Goal: Information Seeking & Learning: Learn about a topic

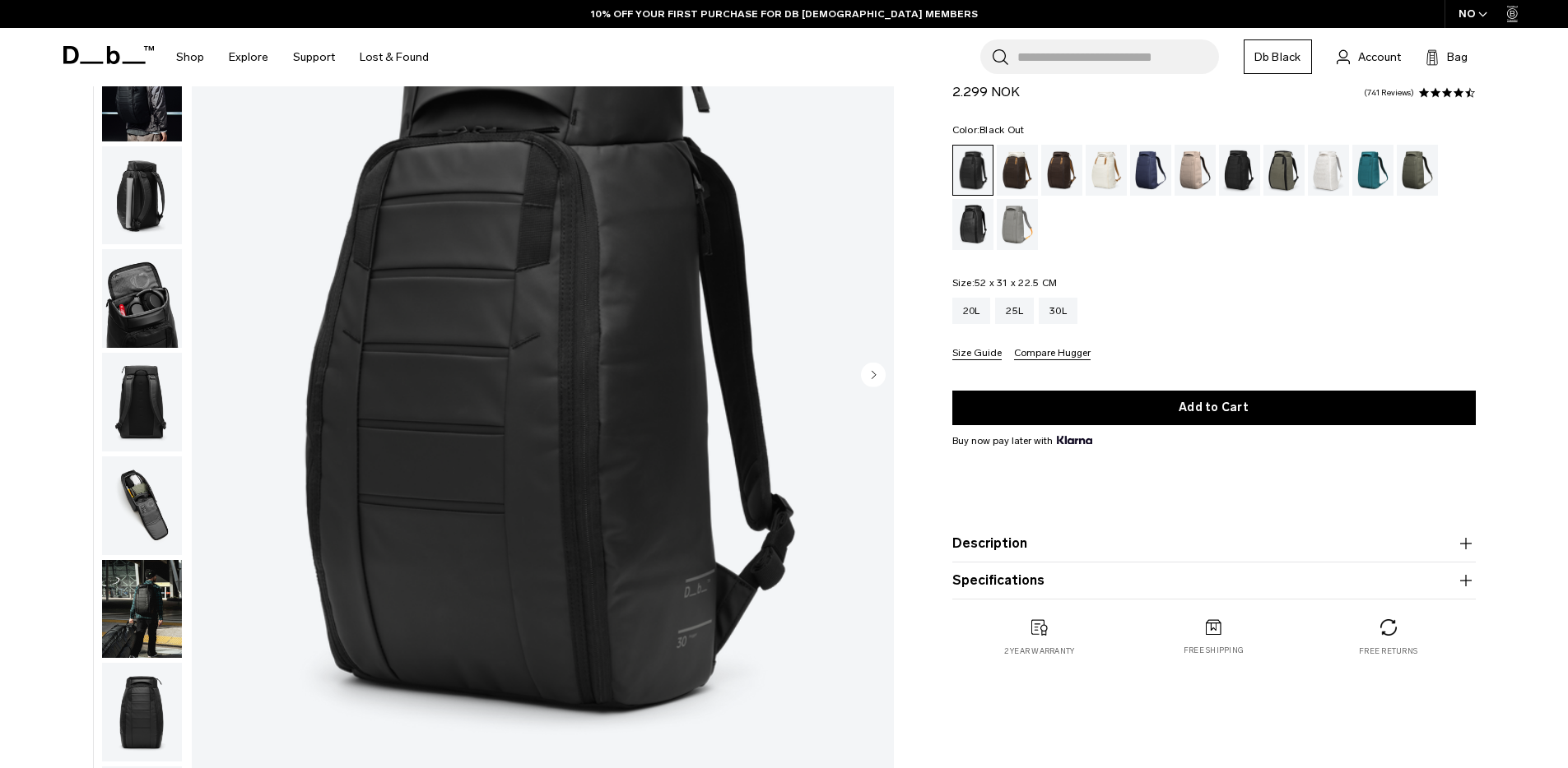
scroll to position [174, 0]
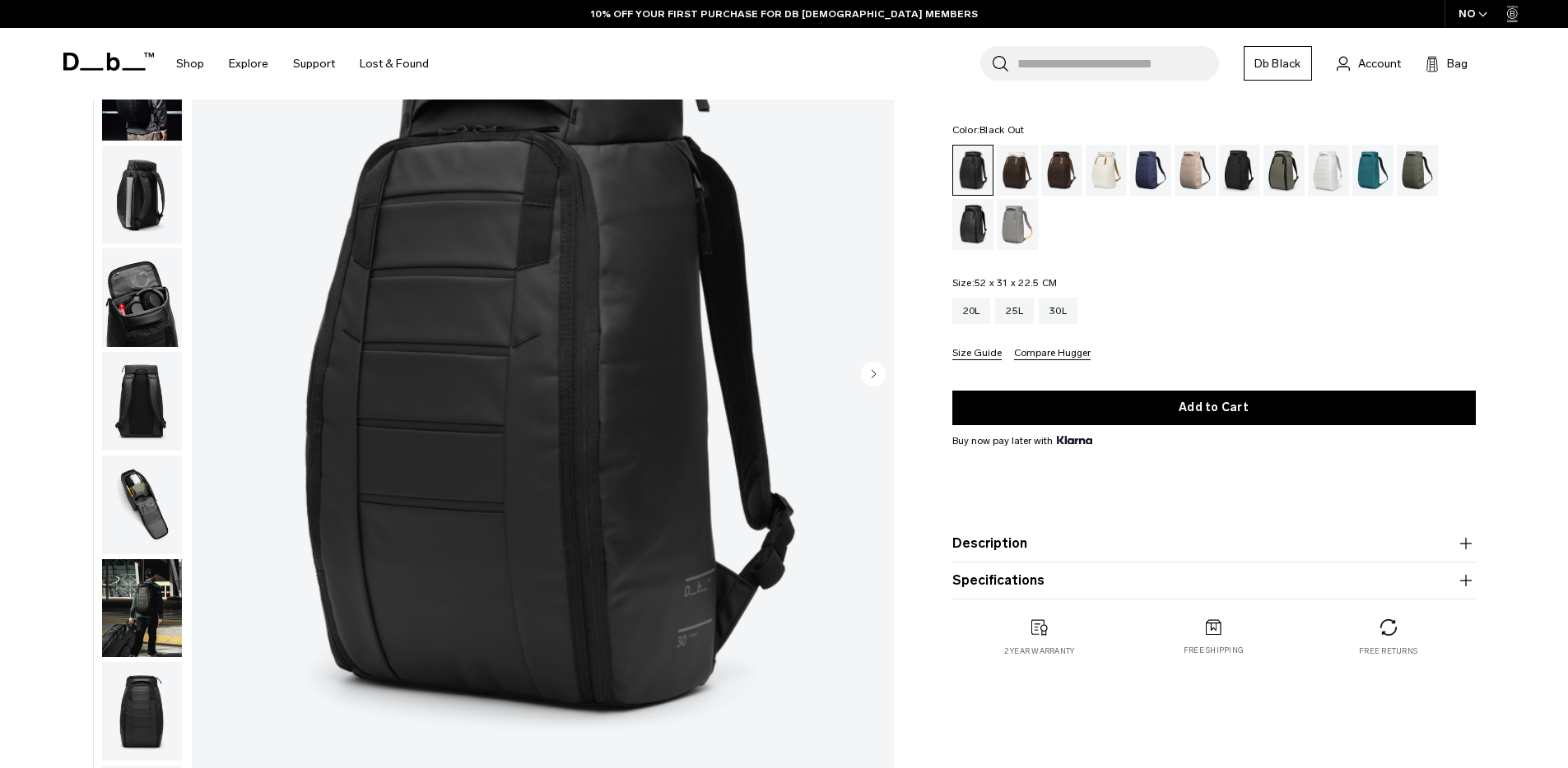
click at [132, 599] on img "button" at bounding box center [142, 609] width 80 height 99
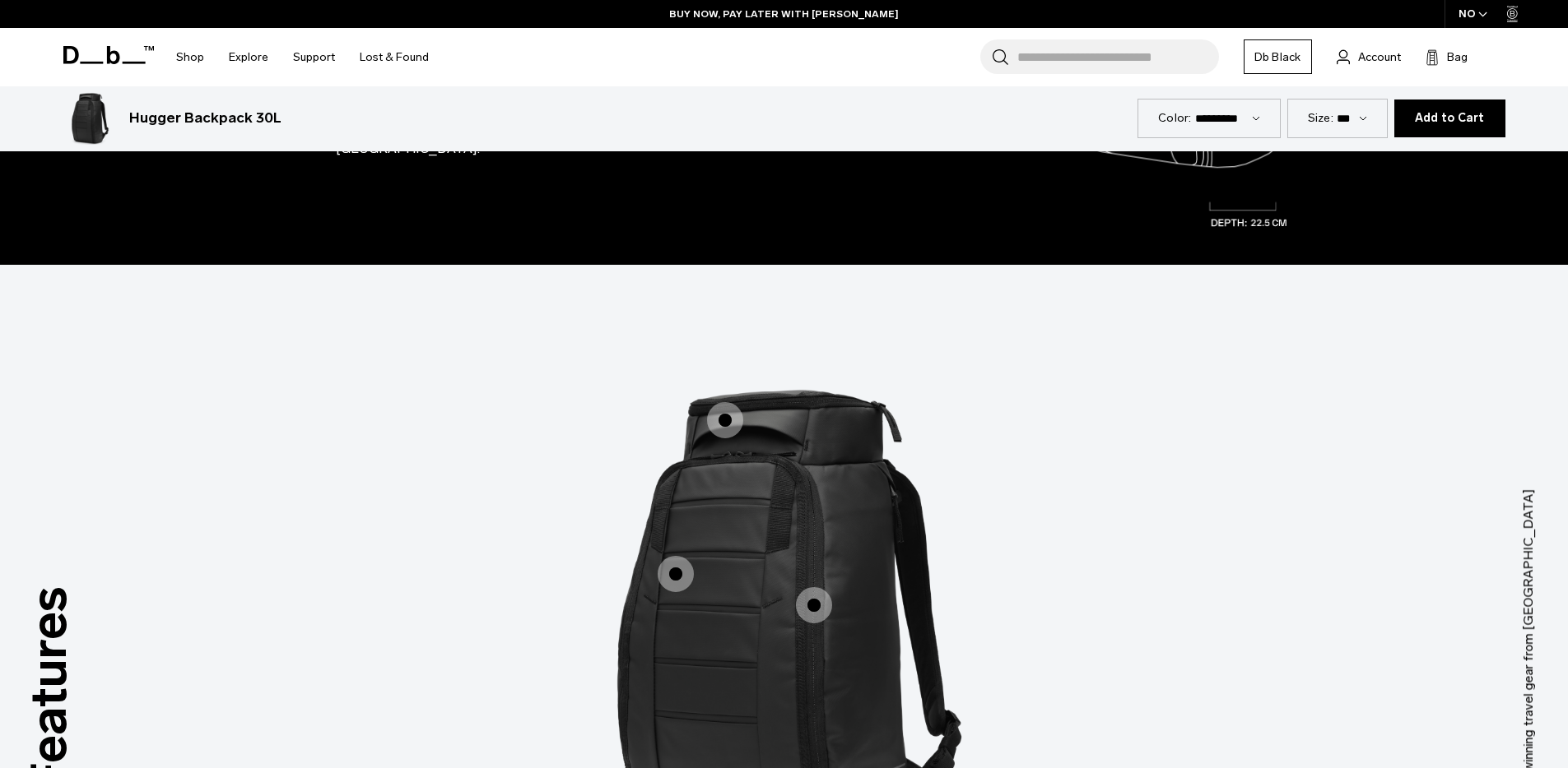
scroll to position [1314, 0]
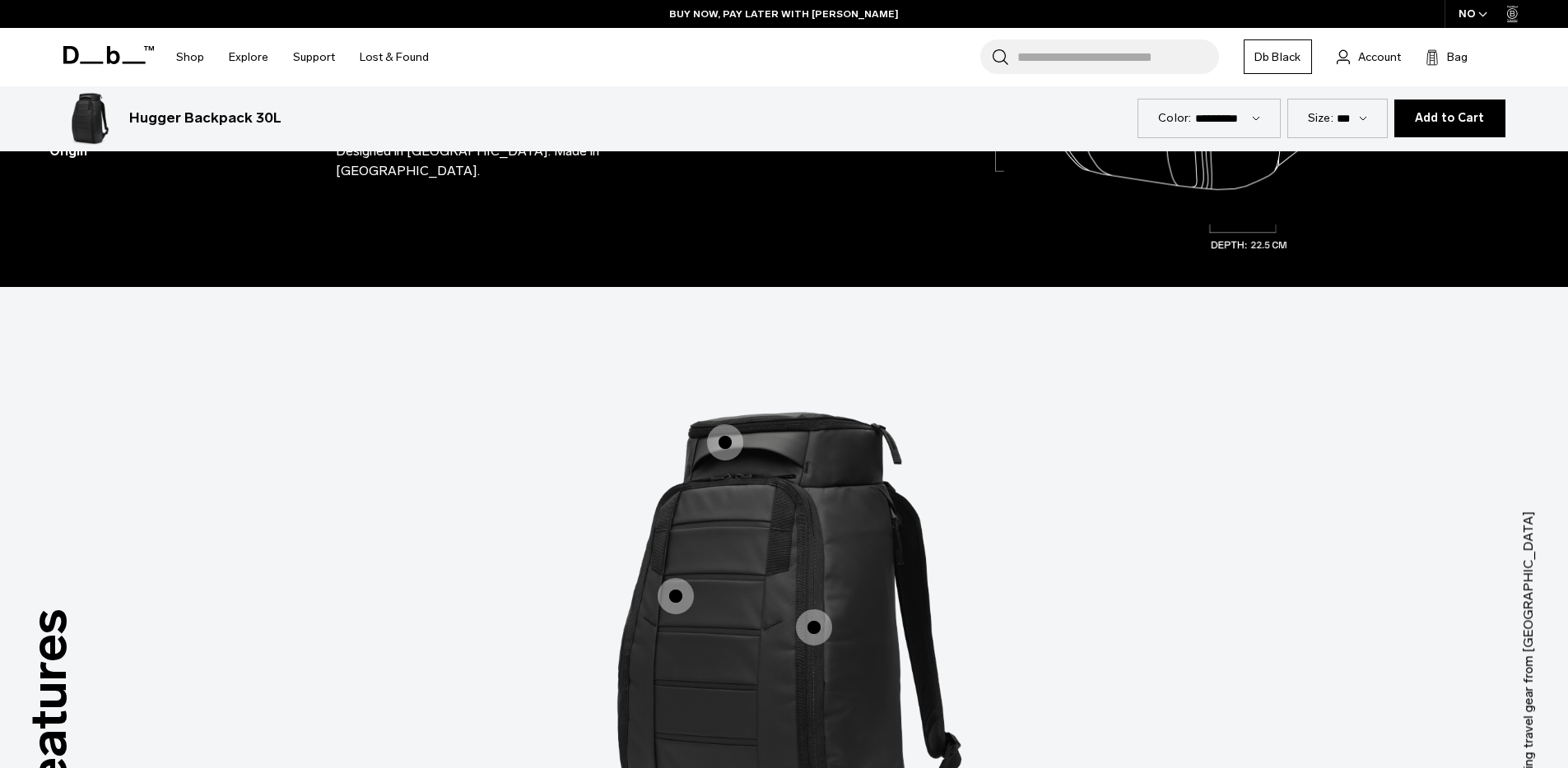
click at [752, 627] on img "1 / 3" at bounding box center [784, 650] width 494 height 617
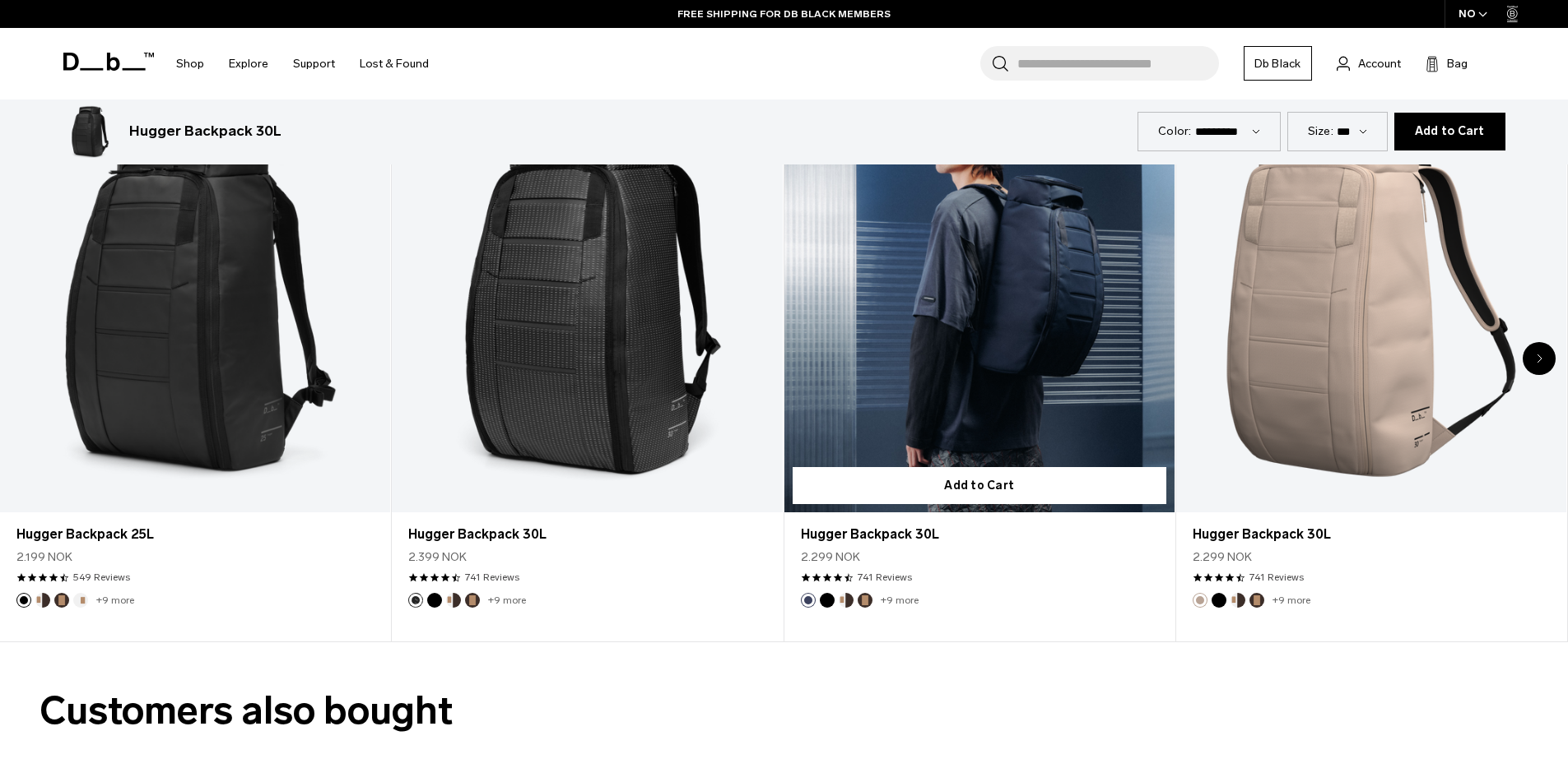
scroll to position [3069, 0]
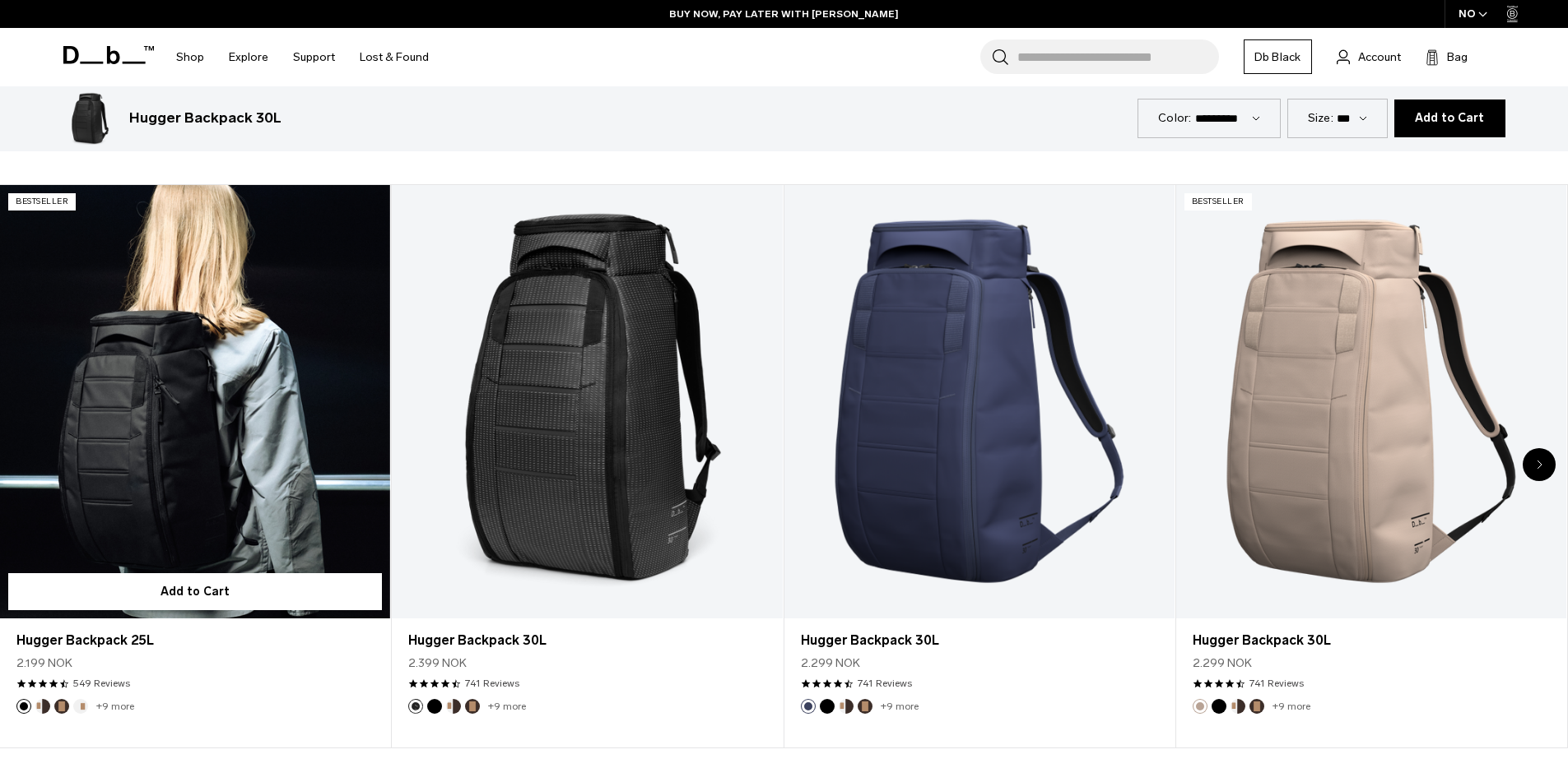
click at [203, 426] on link "Hugger Backpack 25L" at bounding box center [195, 401] width 390 height 434
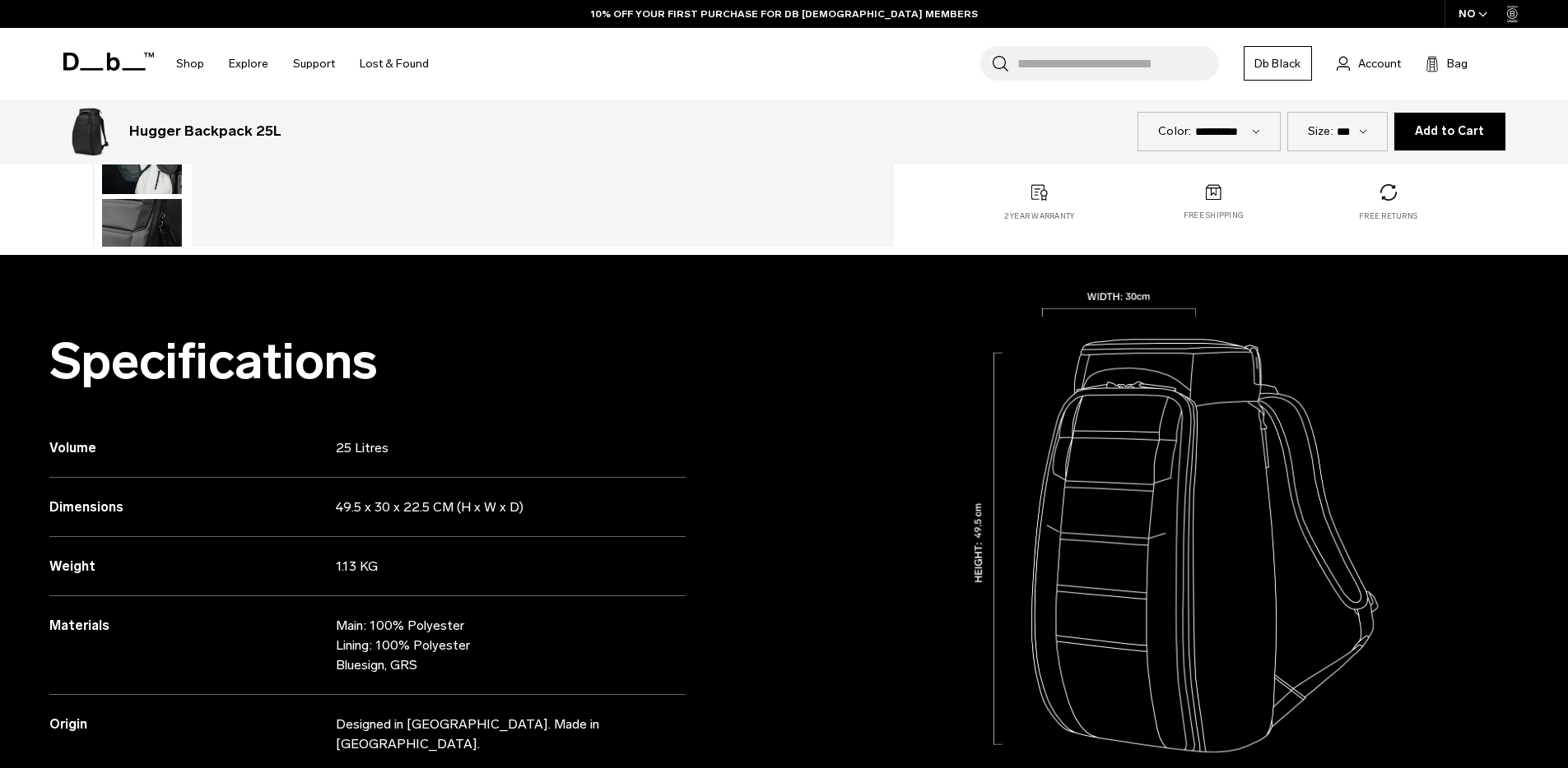
scroll to position [731, 0]
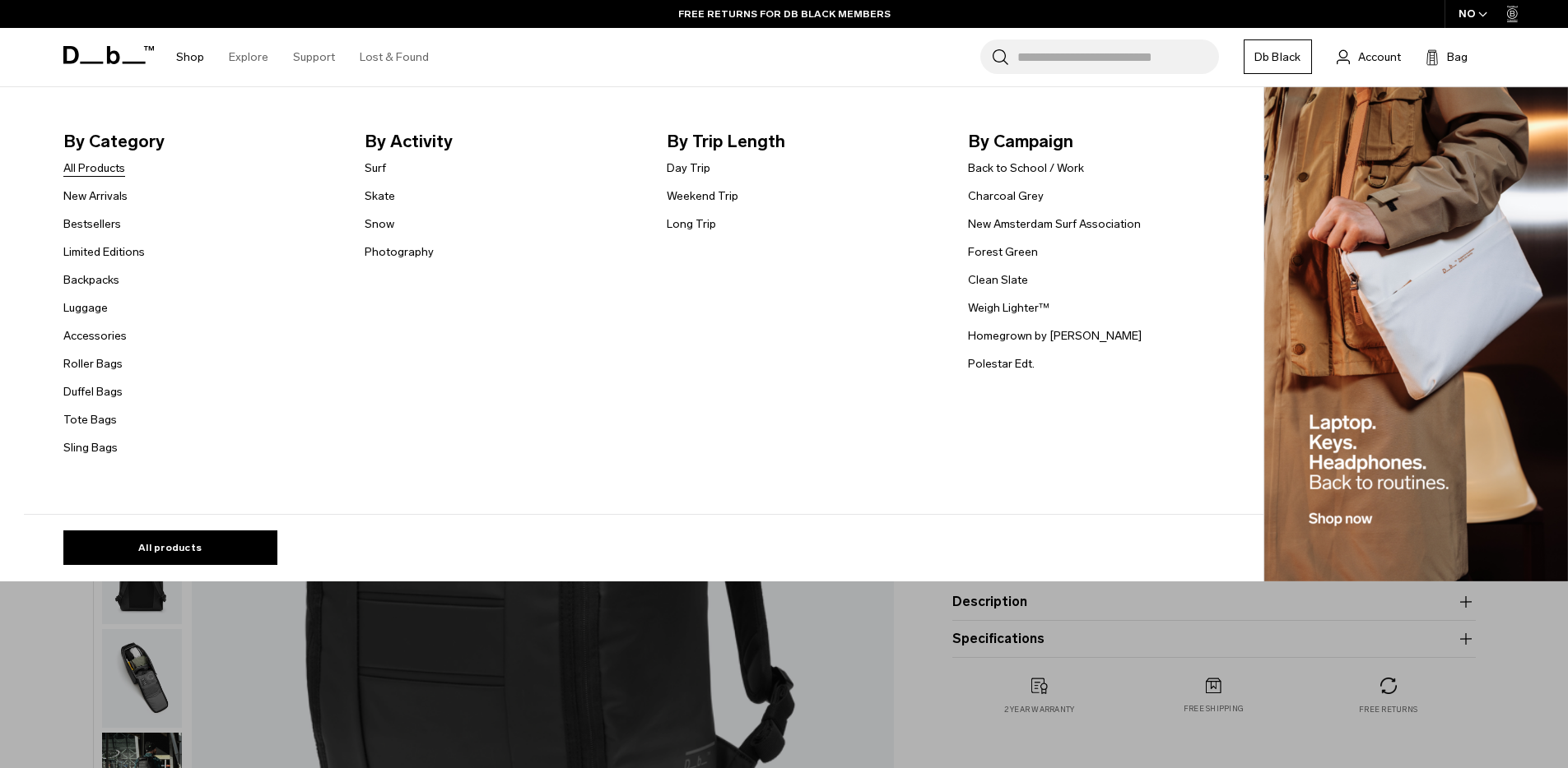
click at [108, 169] on link "All Products" at bounding box center [94, 168] width 61 height 17
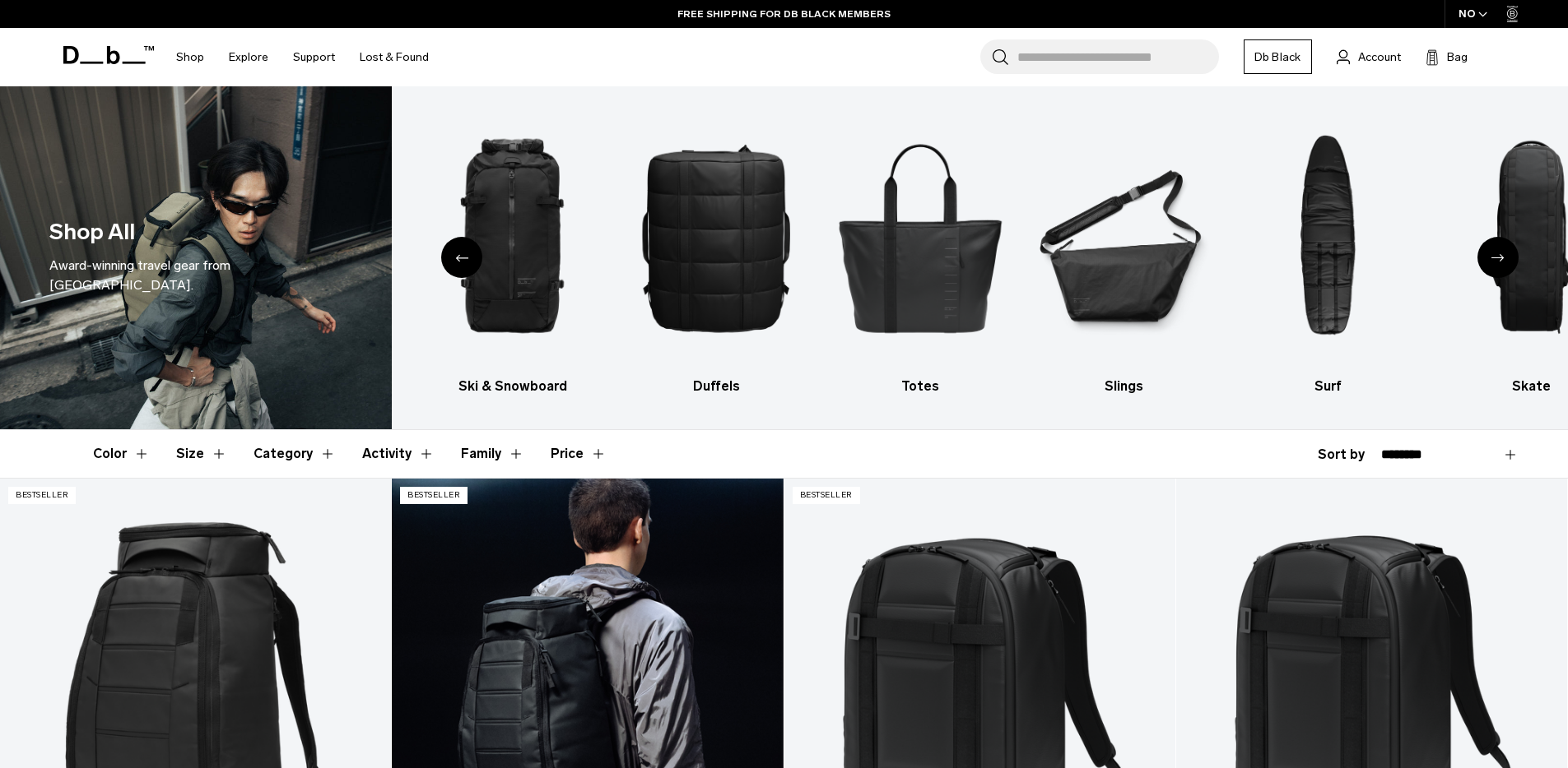
scroll to position [6, 0]
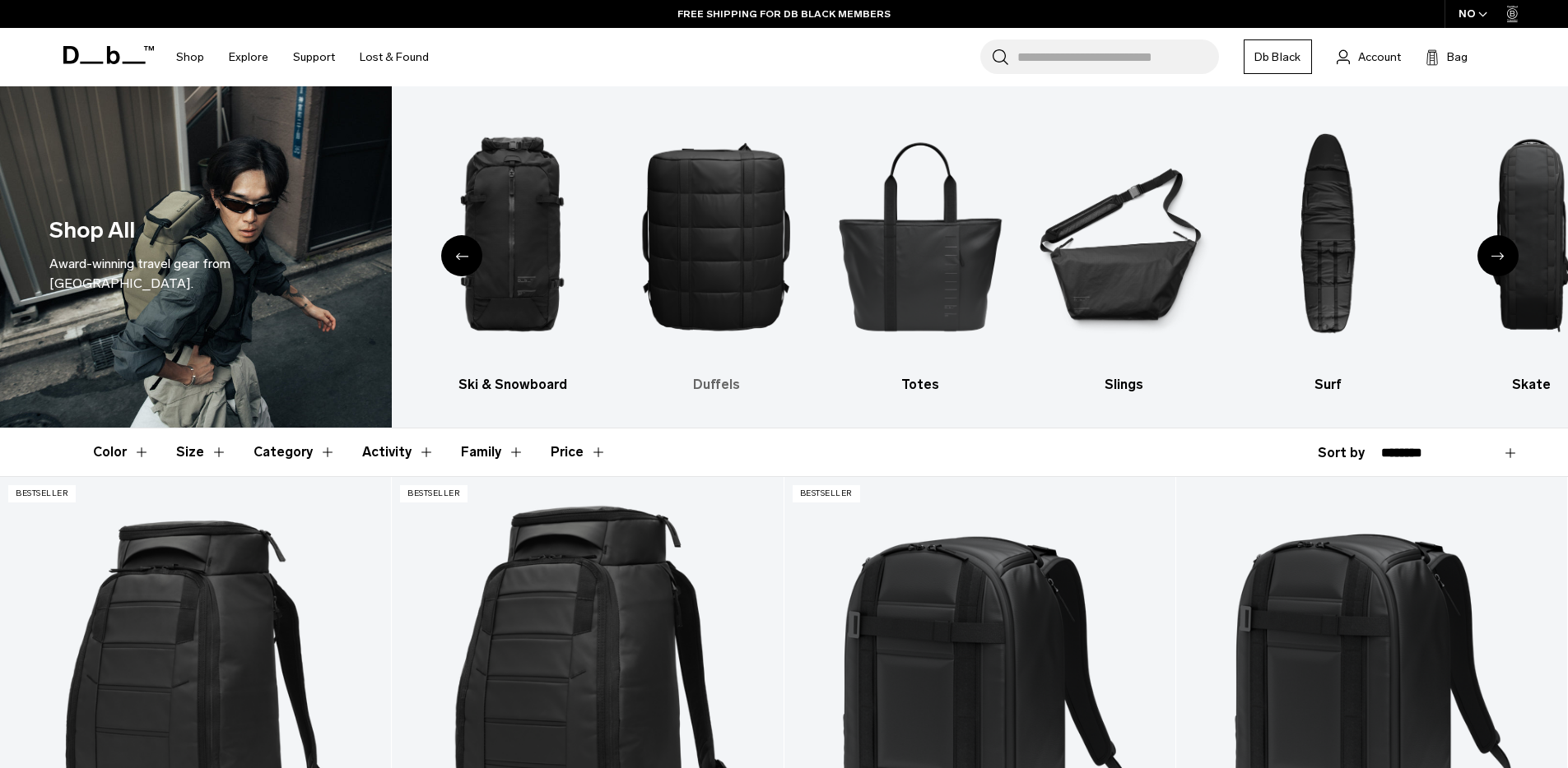
click at [738, 223] on img "4 / 10" at bounding box center [716, 235] width 175 height 262
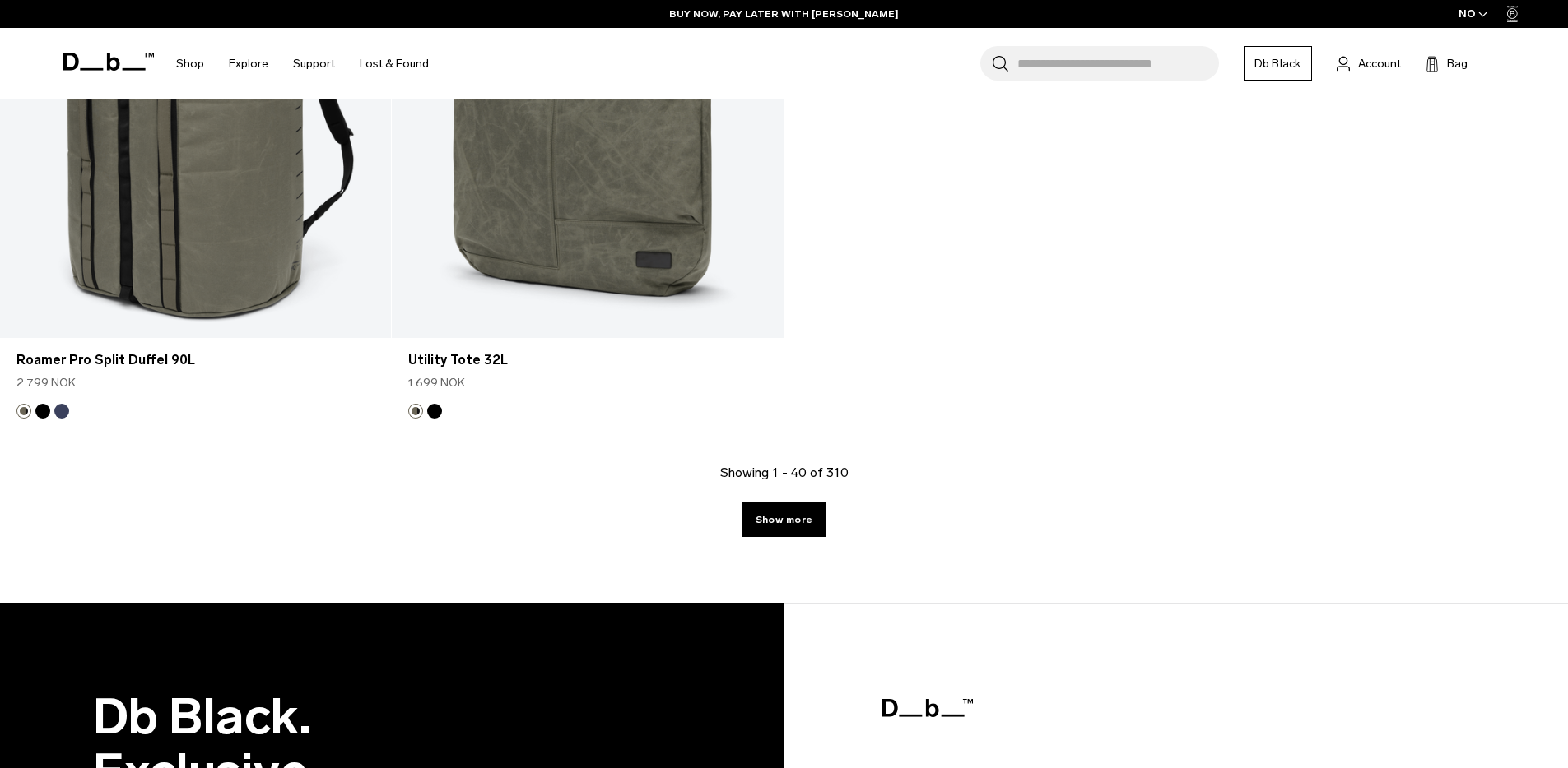
scroll to position [7104, 0]
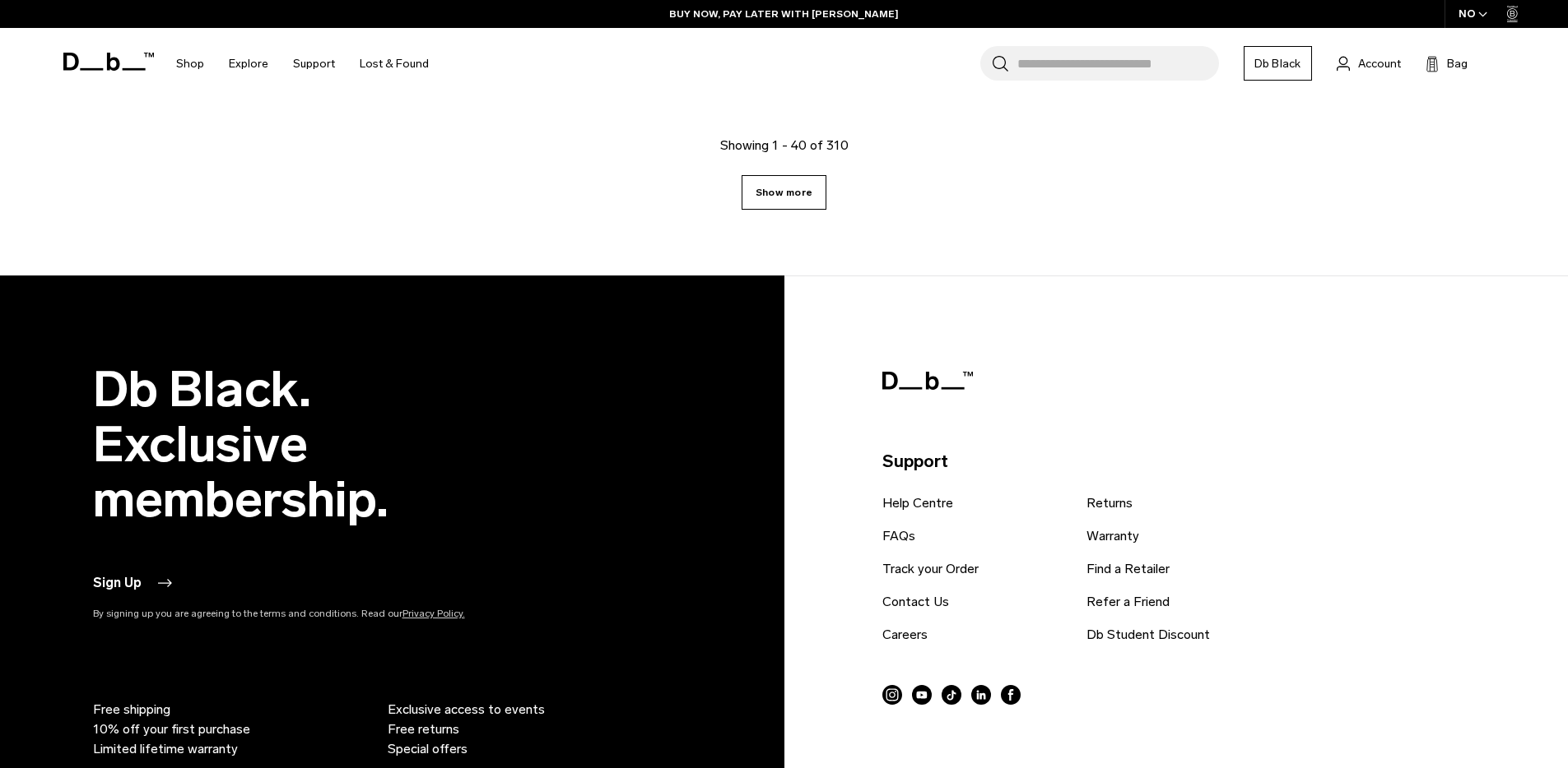
click at [779, 199] on link "Show more" at bounding box center [784, 192] width 85 height 34
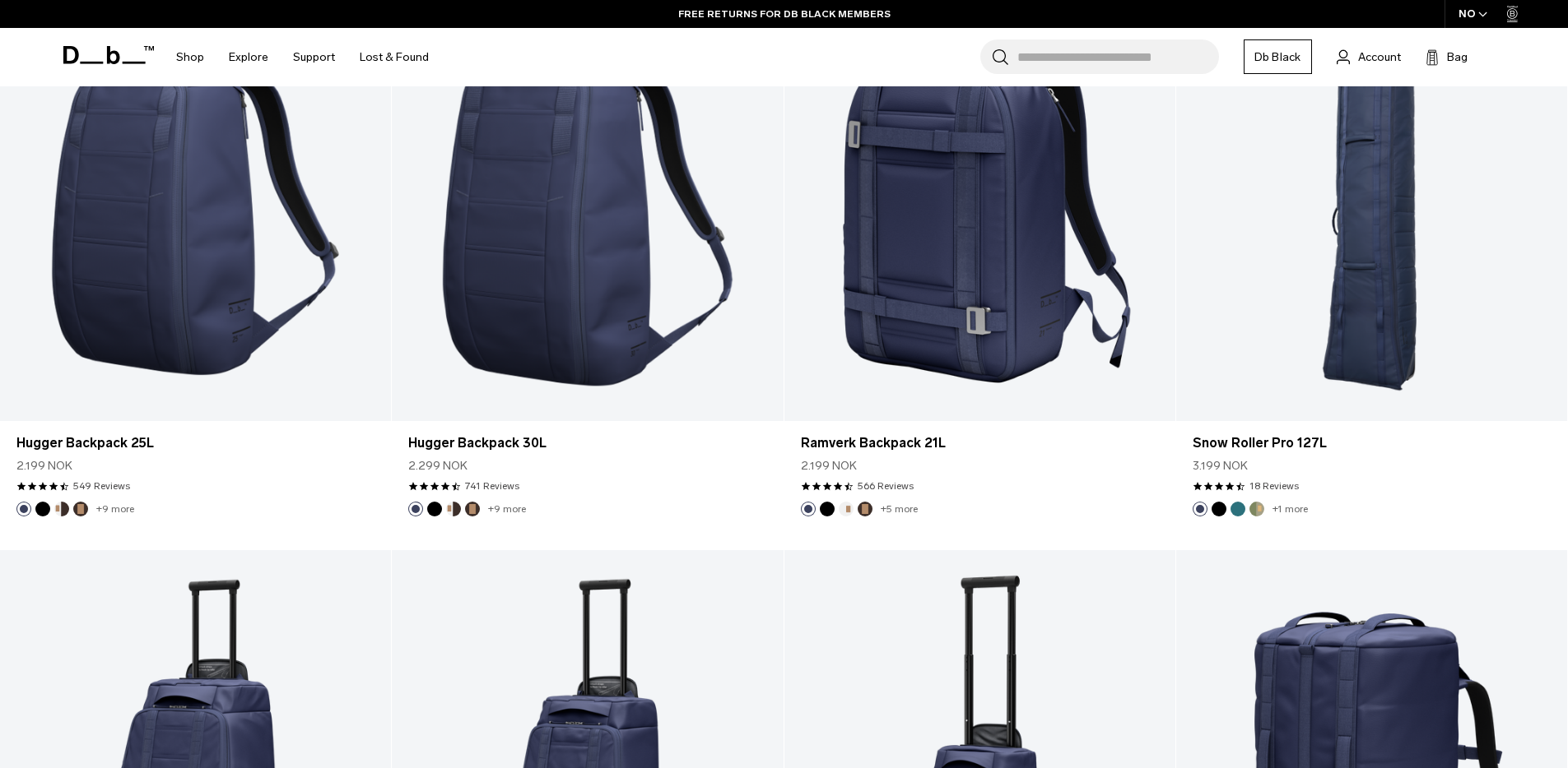
scroll to position [4804, 0]
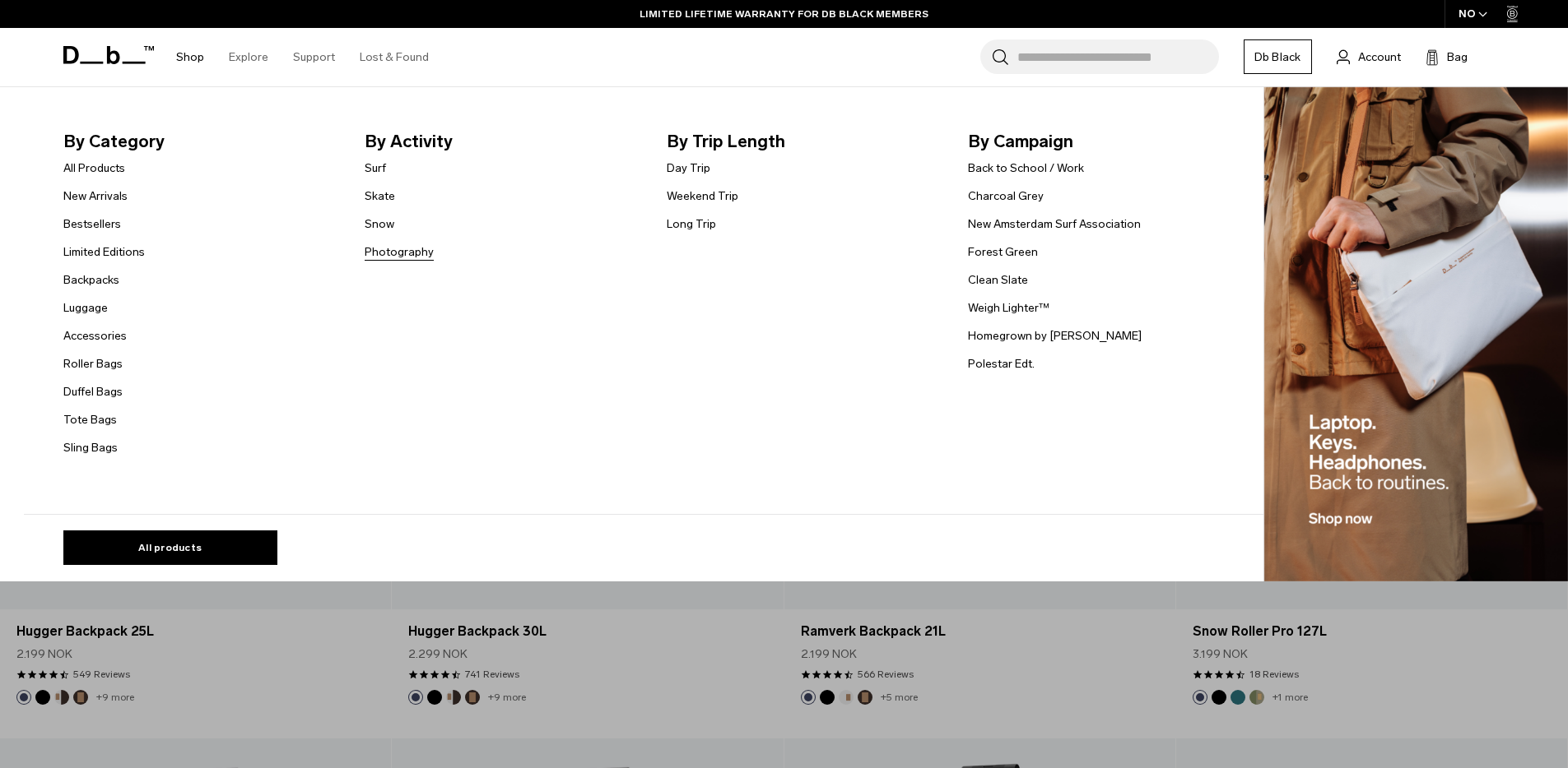
click at [414, 252] on link "Photography" at bounding box center [399, 251] width 69 height 17
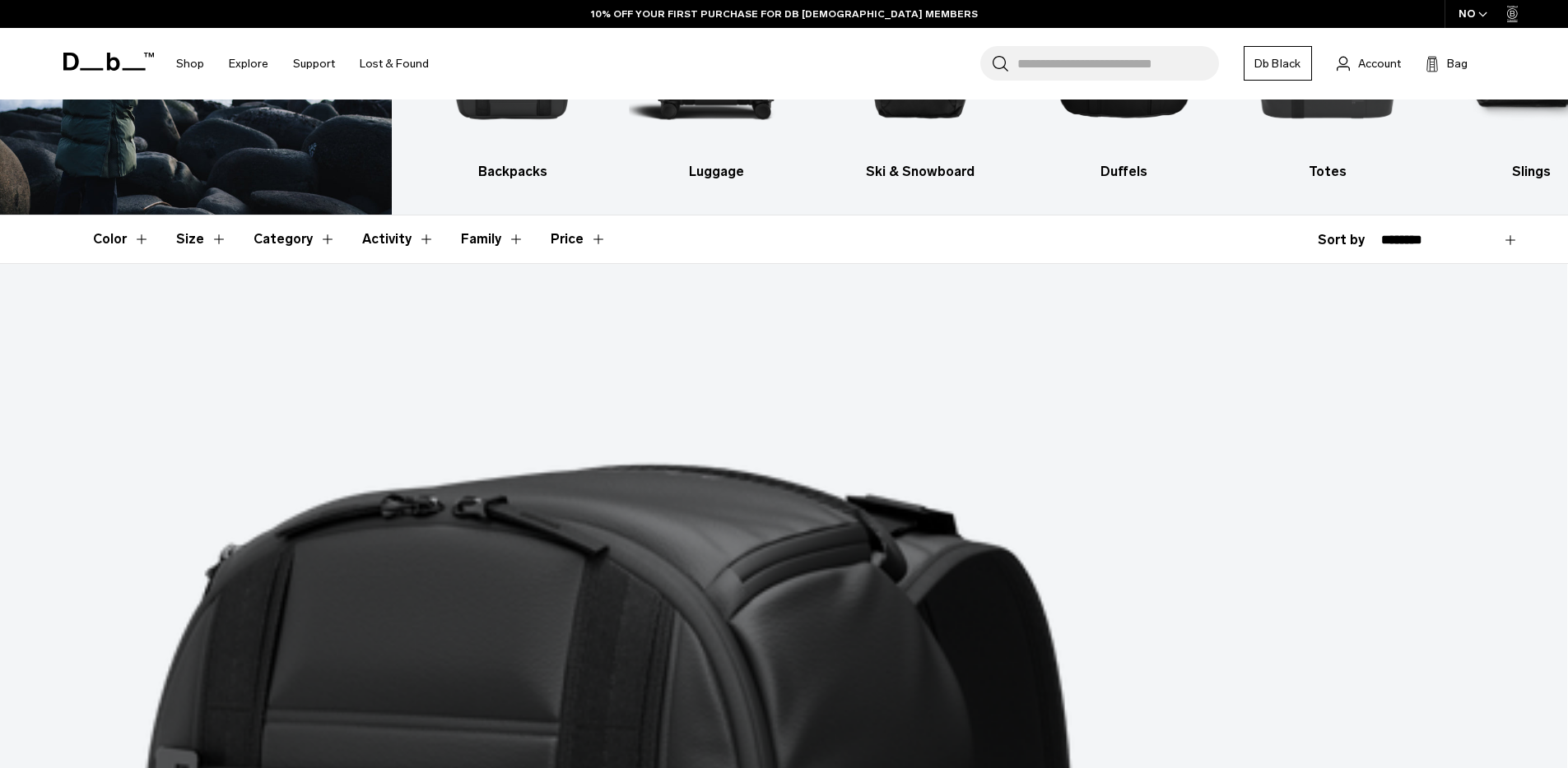
scroll to position [254, 0]
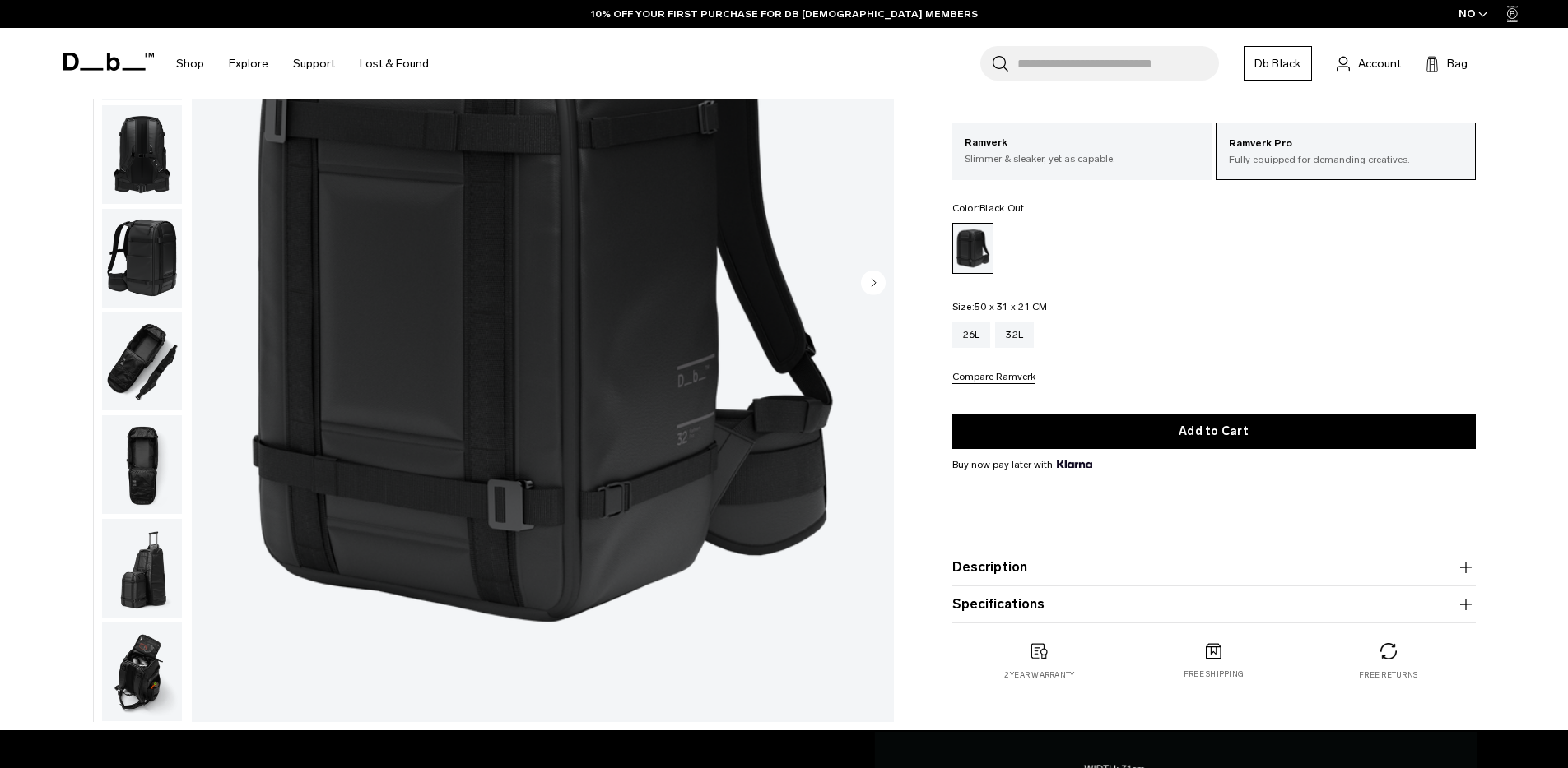
scroll to position [266, 0]
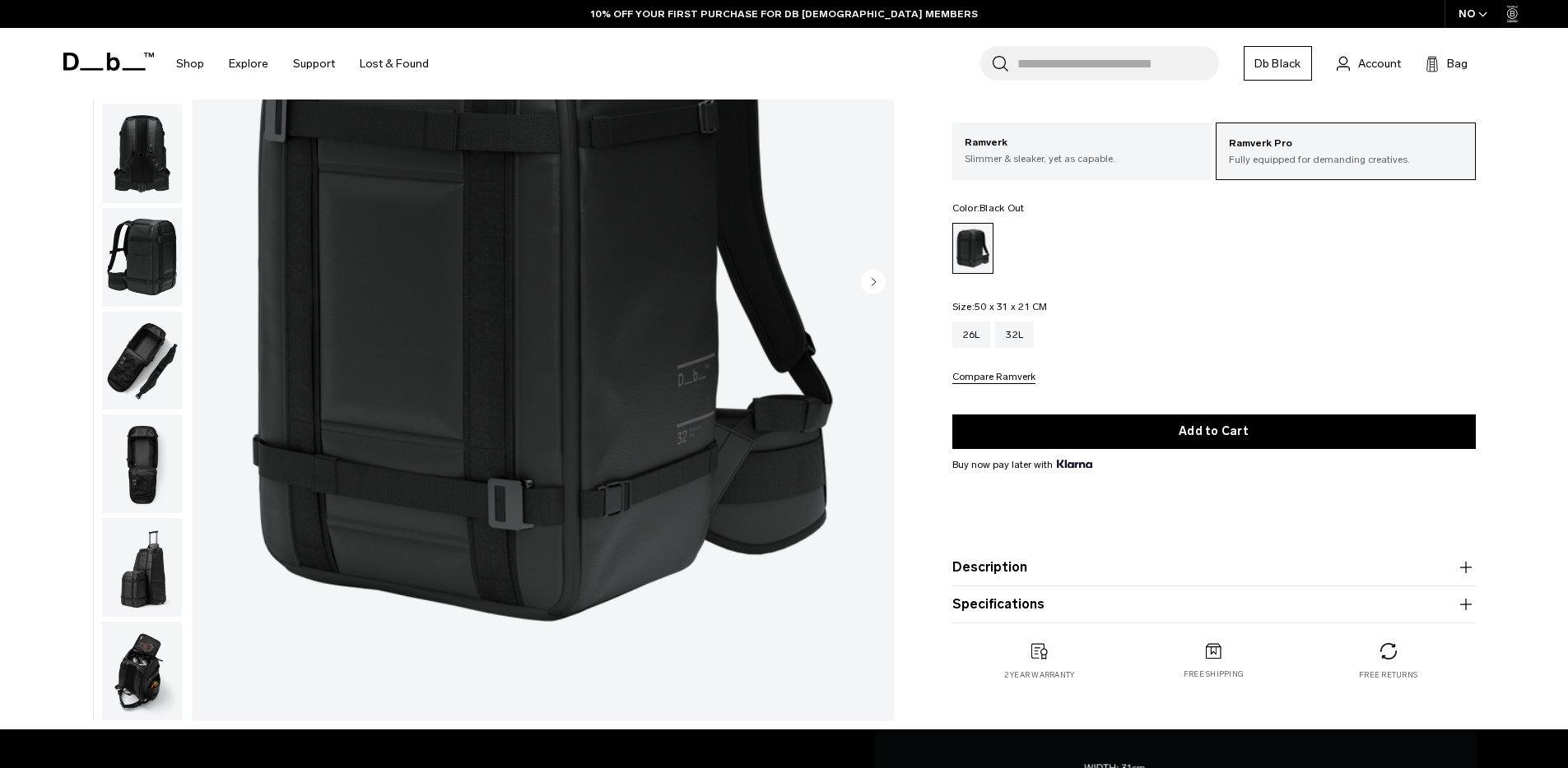
click at [128, 374] on img "button" at bounding box center [142, 361] width 80 height 99
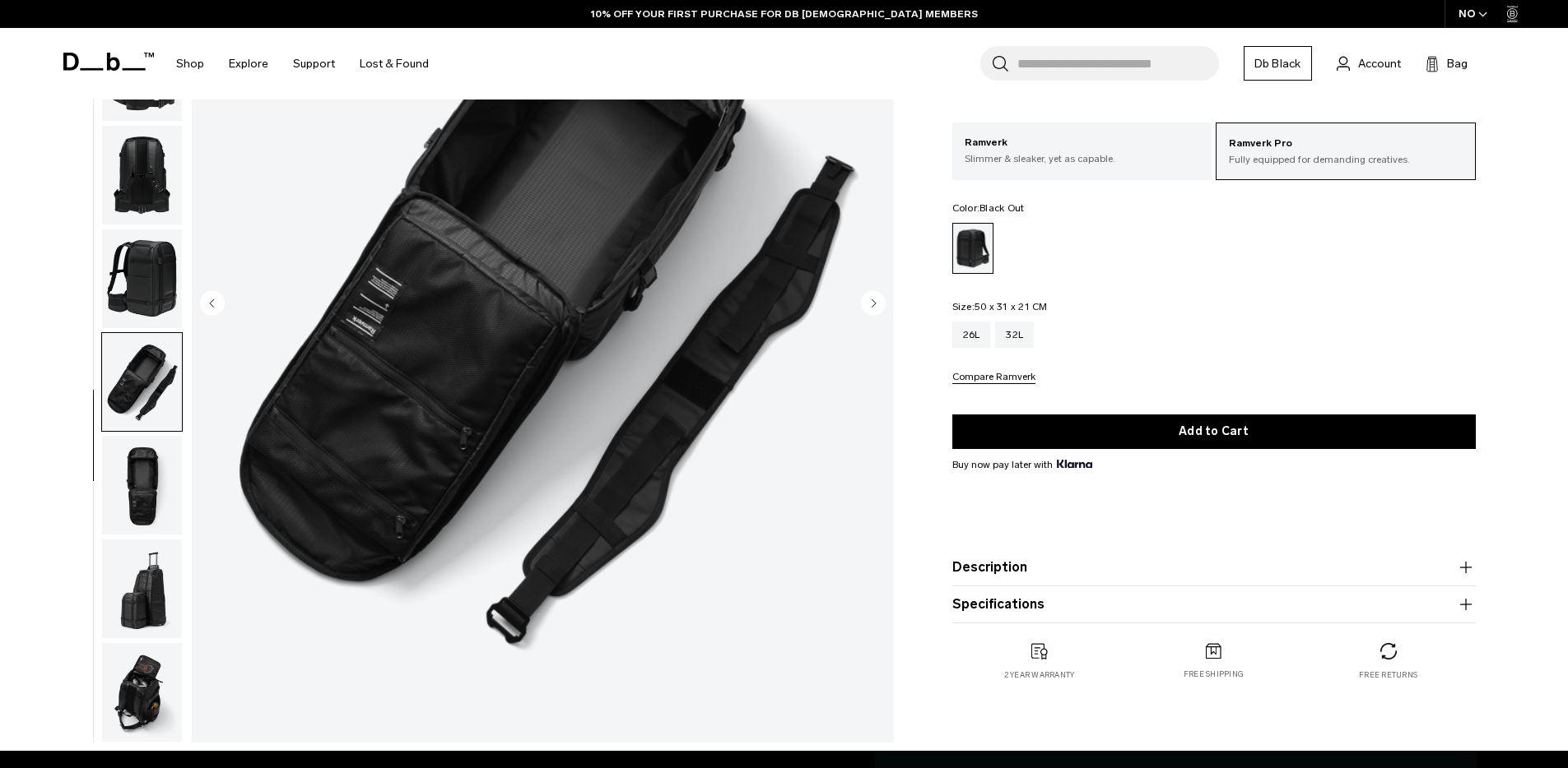
scroll to position [596, 0]
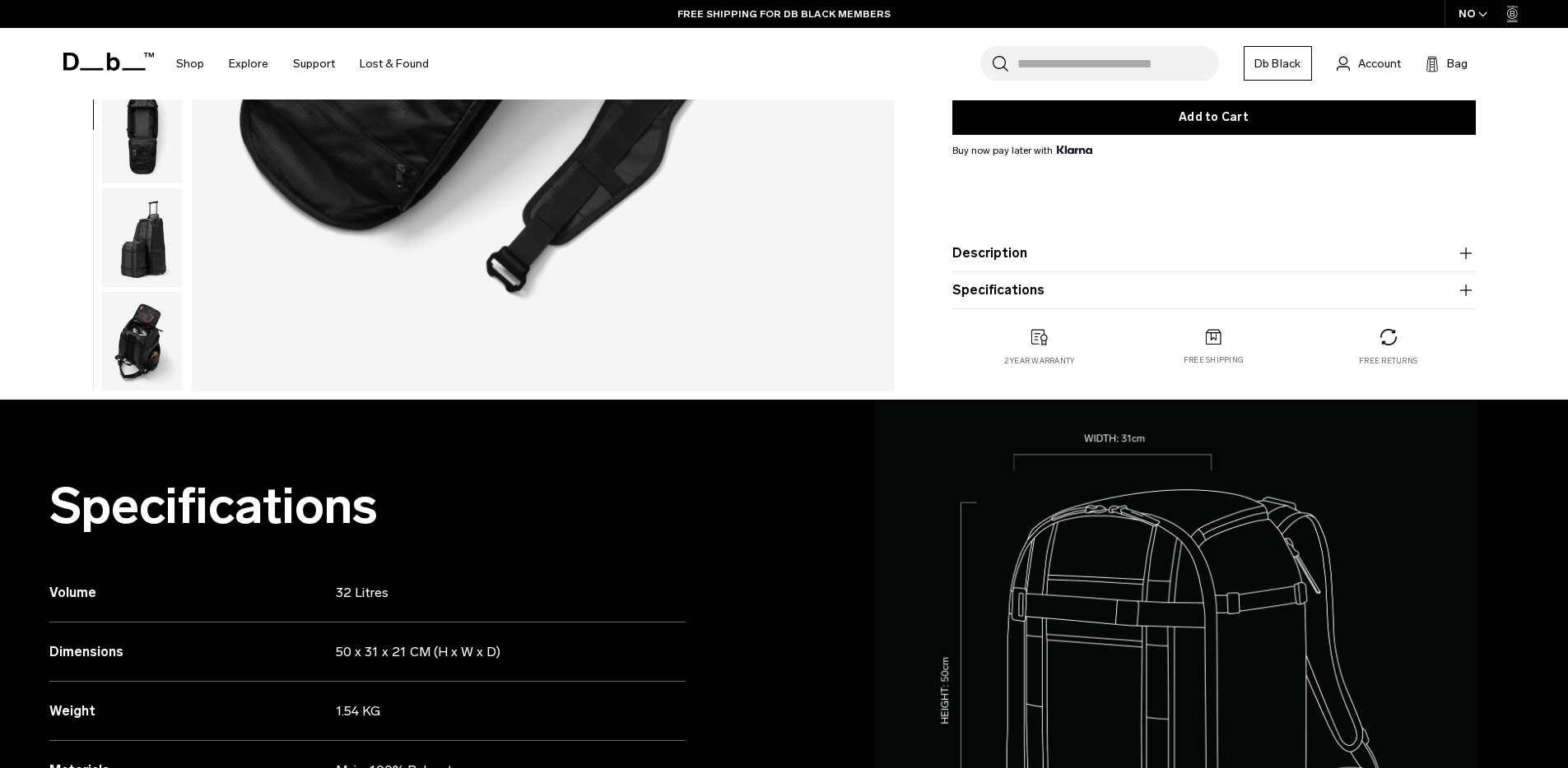
click at [146, 343] on img "button" at bounding box center [142, 342] width 80 height 99
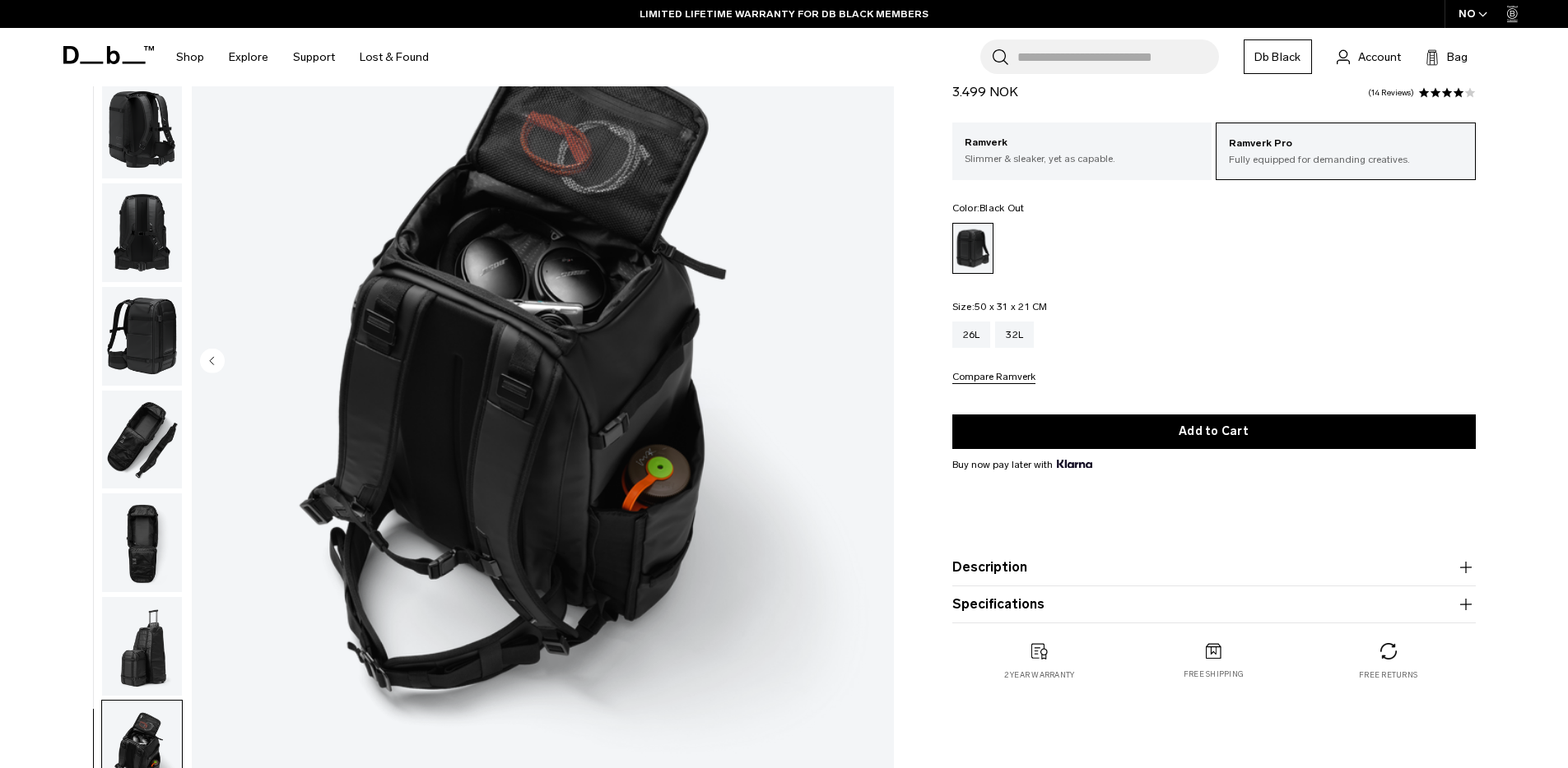
scroll to position [0, 0]
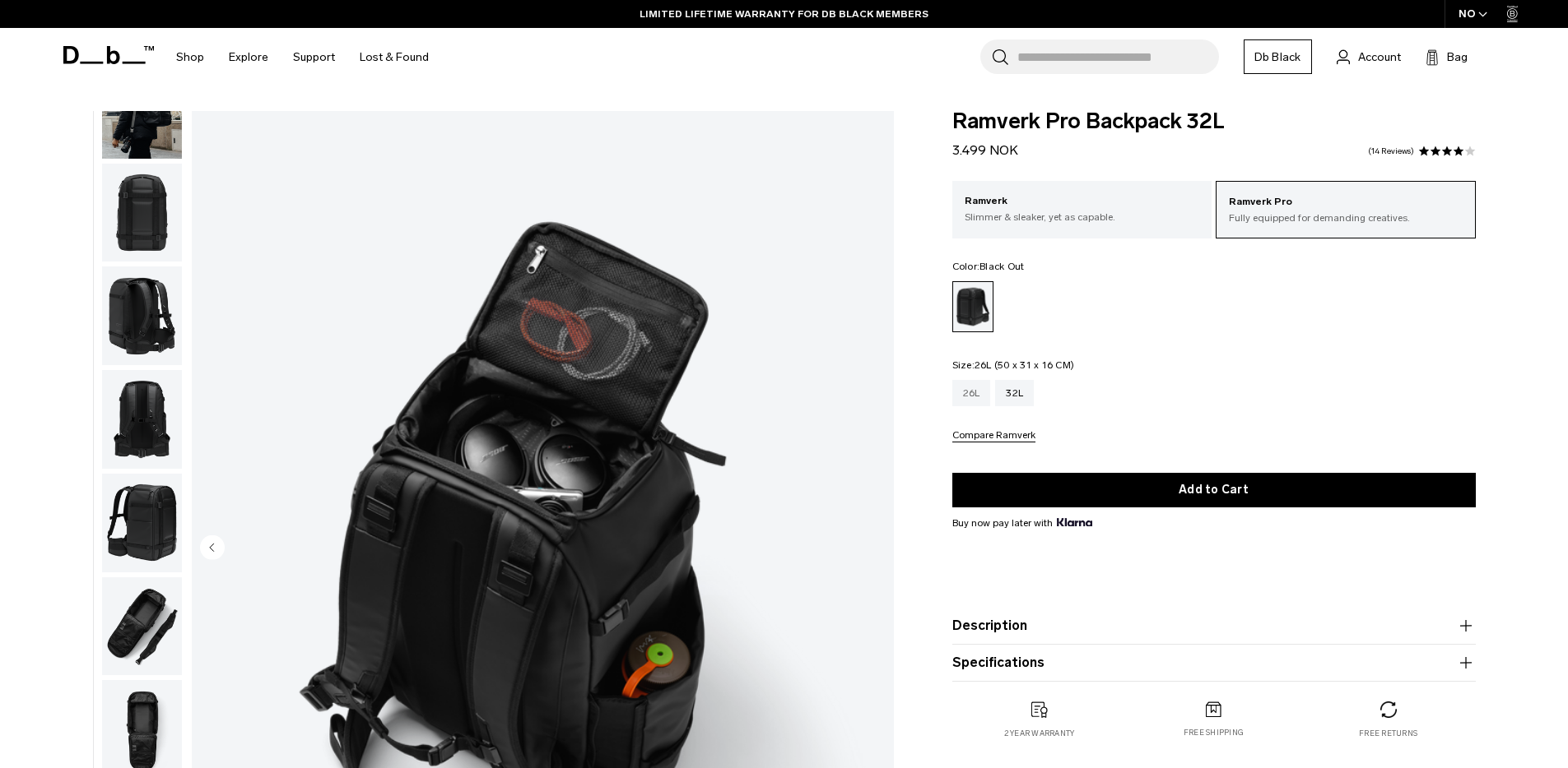
click at [967, 394] on div "26L" at bounding box center [971, 393] width 39 height 26
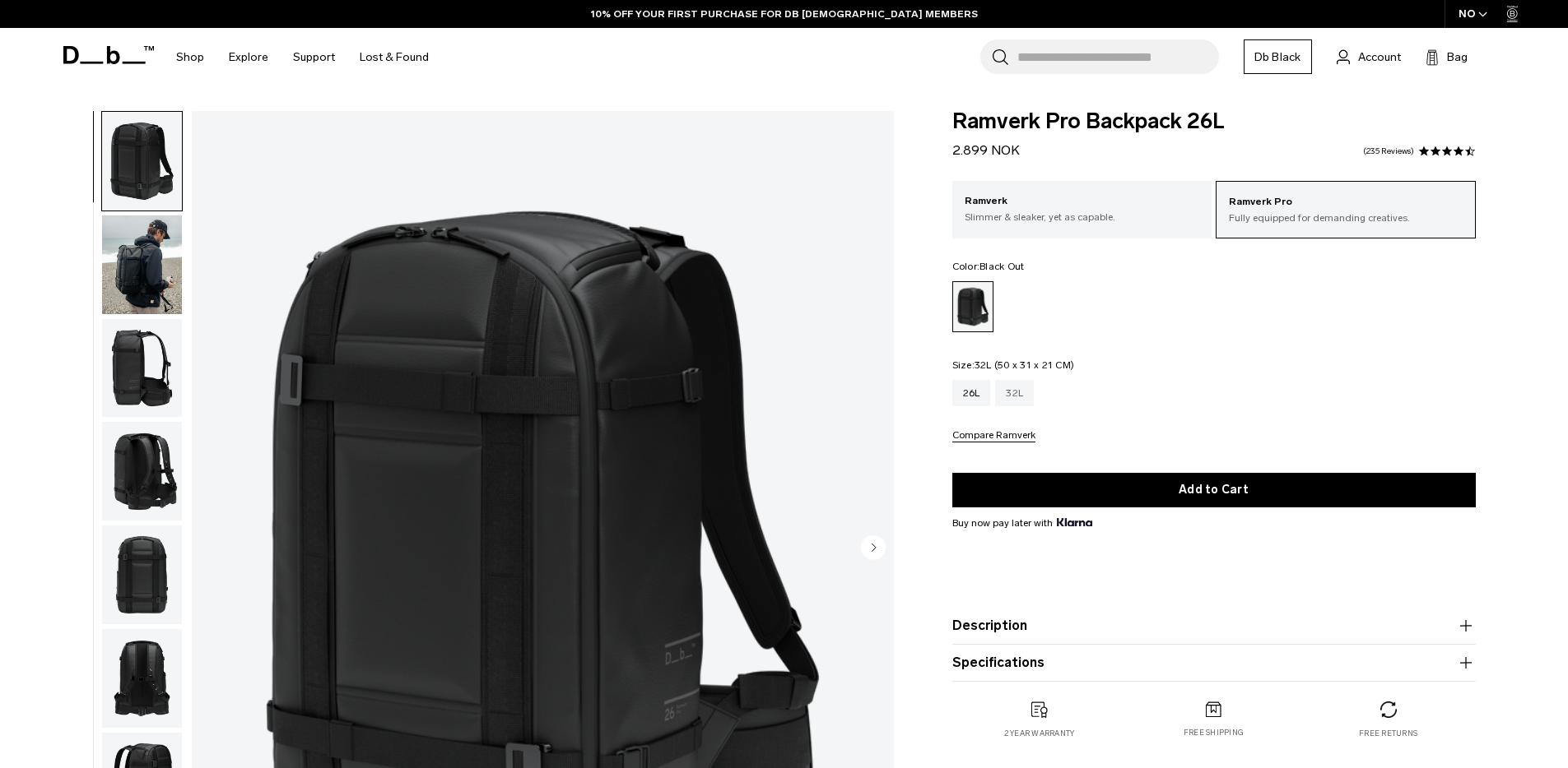
click at [1016, 391] on div "32L" at bounding box center [1014, 393] width 39 height 26
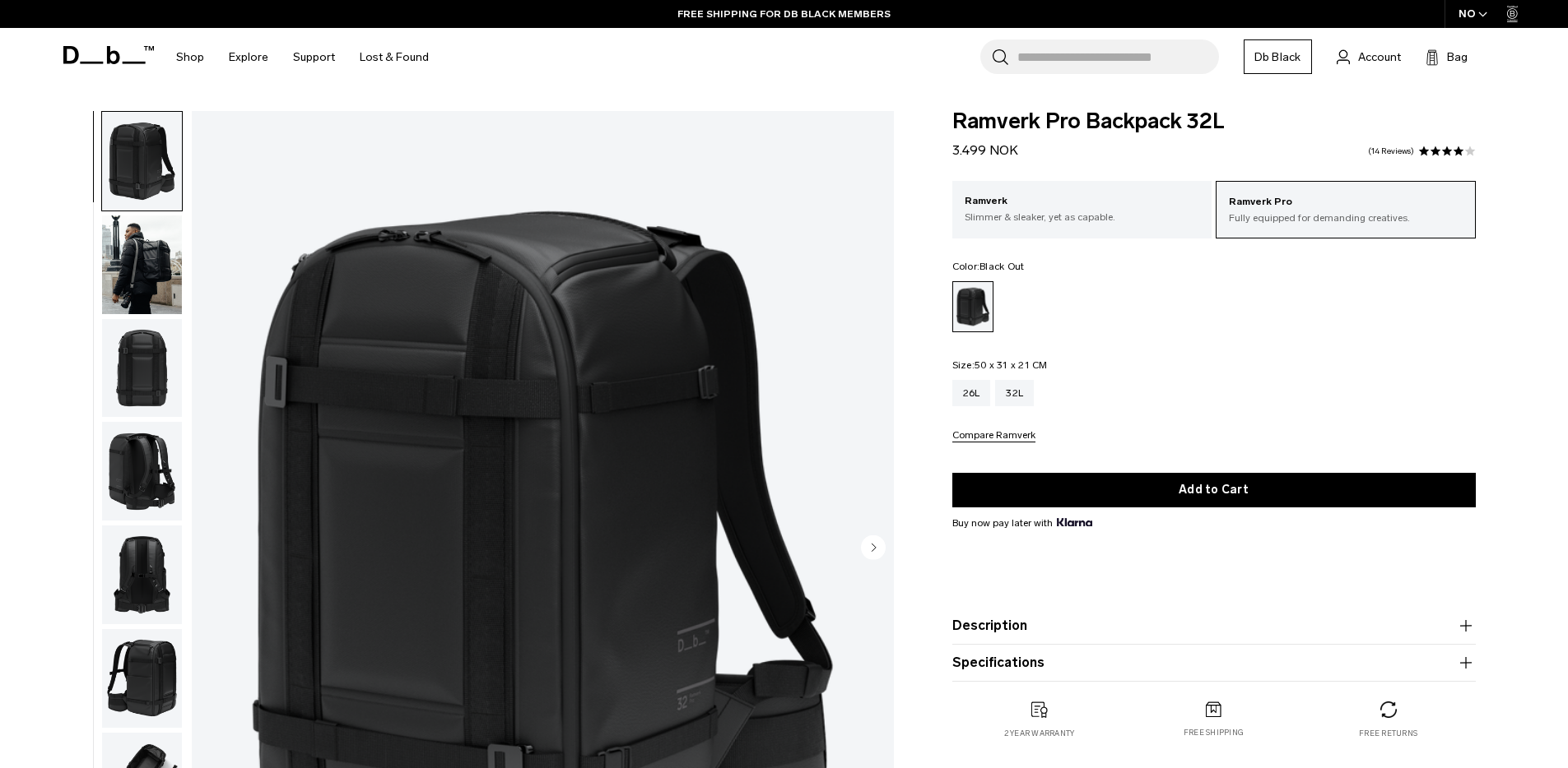
click at [132, 281] on img "button" at bounding box center [142, 265] width 80 height 99
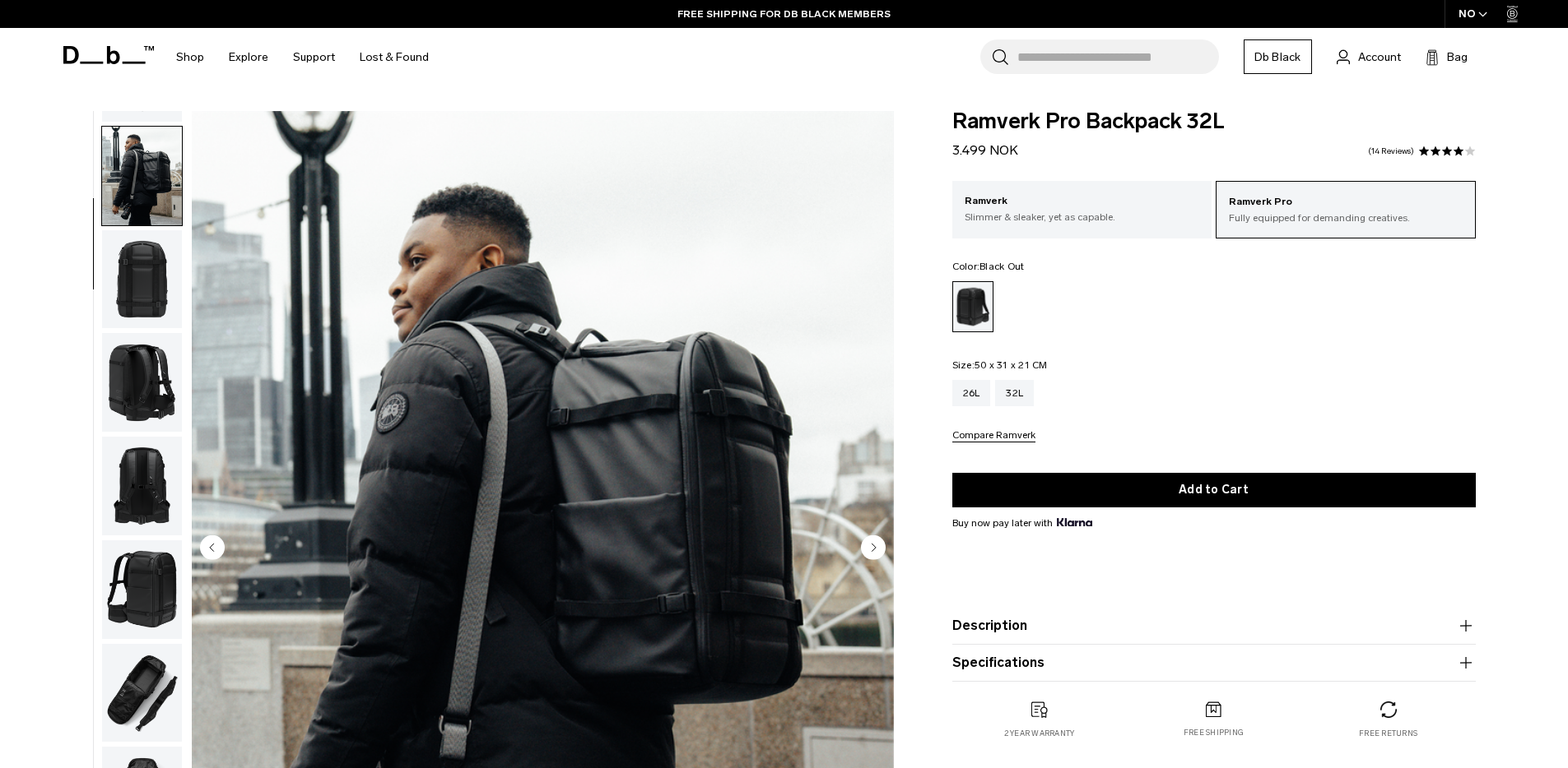
scroll to position [104, 0]
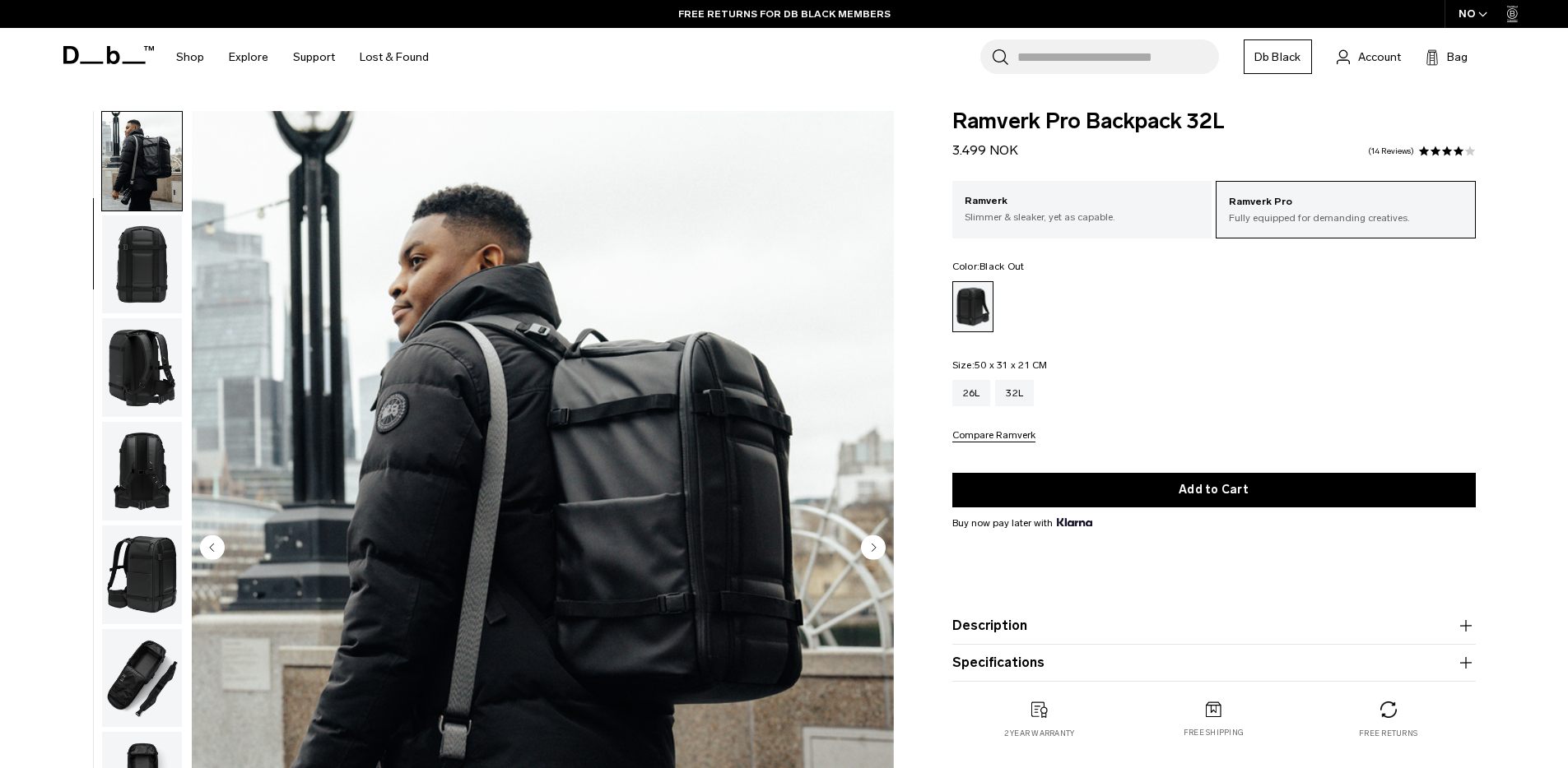
click at [136, 373] on img "button" at bounding box center [142, 368] width 80 height 99
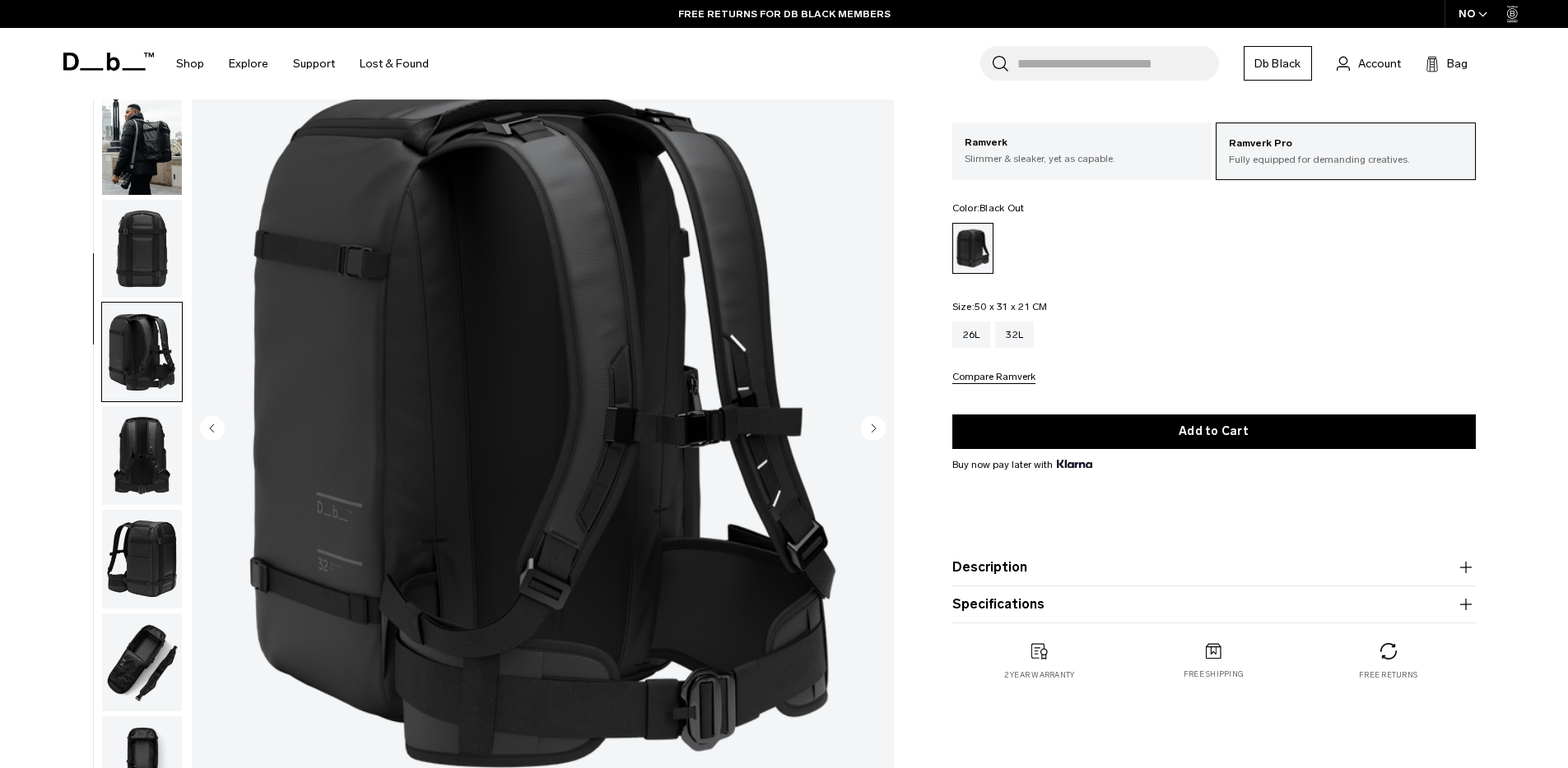
scroll to position [0, 0]
